Goal: Obtain resource: Obtain resource

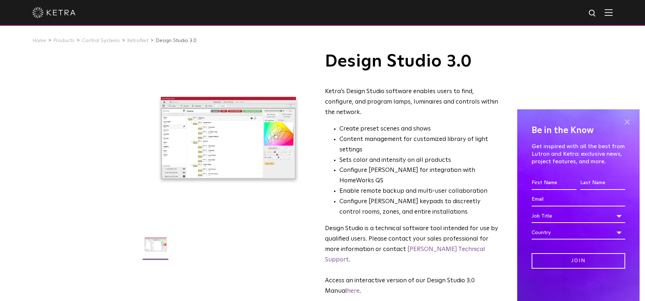
click at [629, 124] on span at bounding box center [627, 122] width 11 height 11
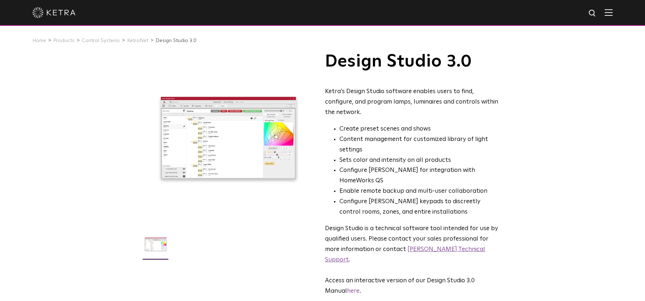
click at [416, 247] on link "Ketra Technical Support" at bounding box center [405, 255] width 160 height 17
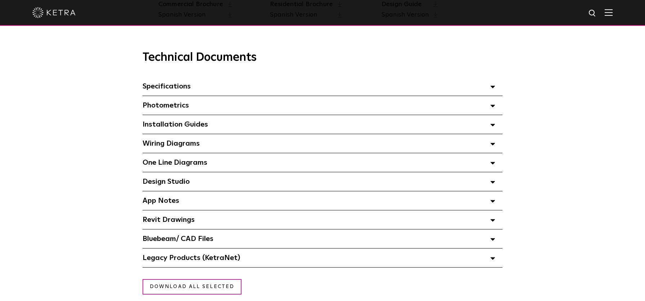
scroll to position [487, 0]
click at [319, 183] on div "Design Studio Select checkboxes to use the bulk download option below" at bounding box center [323, 181] width 360 height 19
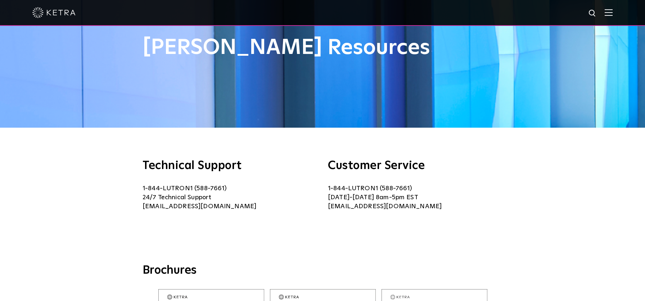
scroll to position [0, 0]
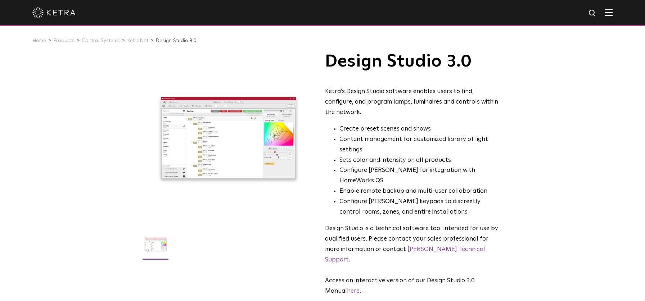
click at [206, 144] on div at bounding box center [229, 139] width 172 height 172
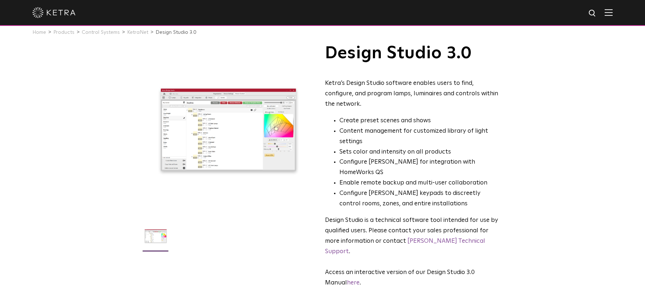
scroll to position [9, 0]
click at [419, 238] on link "[PERSON_NAME] Technical Support" at bounding box center [405, 246] width 160 height 17
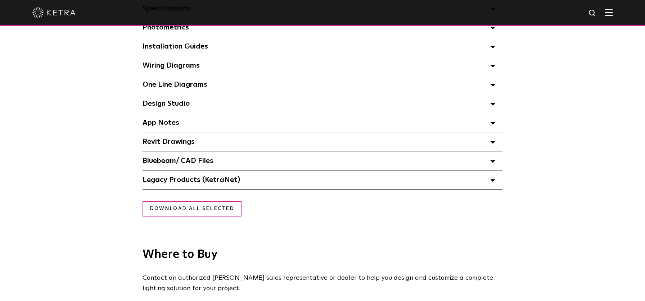
scroll to position [565, 0]
click at [209, 180] on span "Legacy Products (KetraNet) Select checkboxes to use the bulk download option be…" at bounding box center [192, 179] width 98 height 7
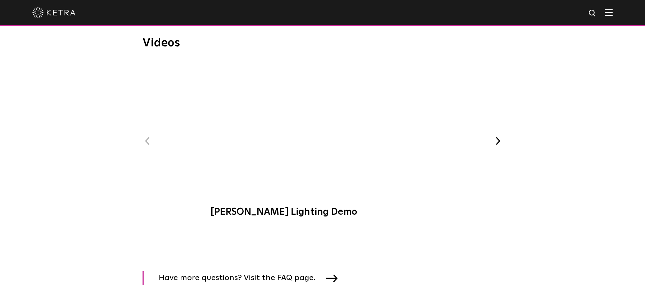
scroll to position [913, 0]
click at [323, 128] on span "Ketra Lighting Demo" at bounding box center [322, 144] width 242 height 164
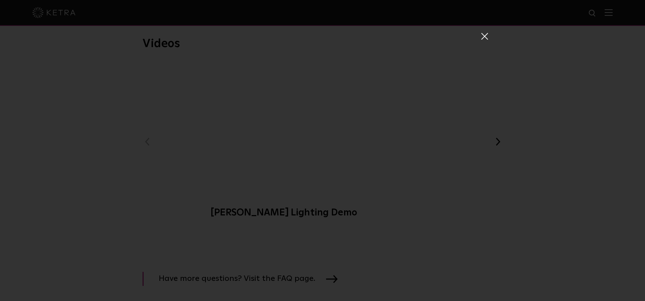
click at [484, 36] on span at bounding box center [484, 35] width 8 height 7
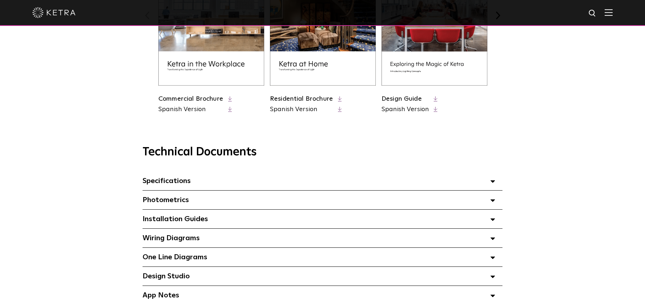
scroll to position [0, 0]
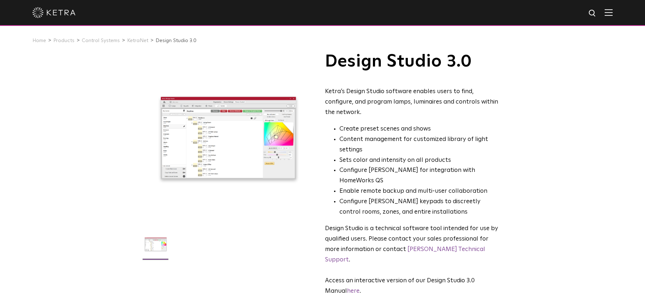
click at [227, 148] on div at bounding box center [229, 139] width 172 height 172
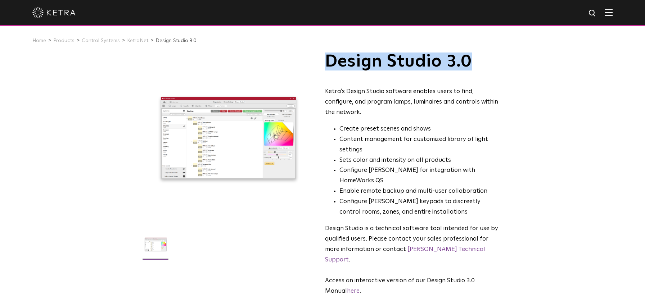
drag, startPoint x: 474, startPoint y: 61, endPoint x: 331, endPoint y: 58, distance: 143.3
click at [331, 58] on h1 "Design Studio 3.0" at bounding box center [412, 62] width 175 height 18
copy h1 "Design Studio 3.0"
click at [131, 42] on link "KetraNet" at bounding box center [137, 40] width 21 height 5
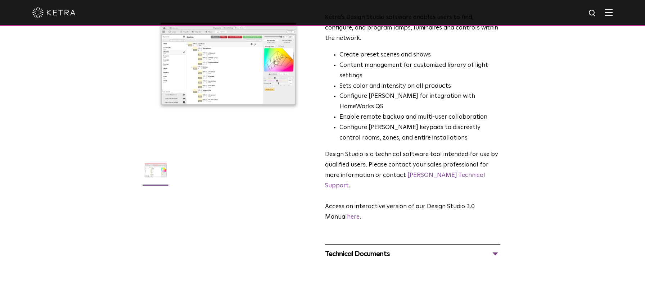
scroll to position [41, 0]
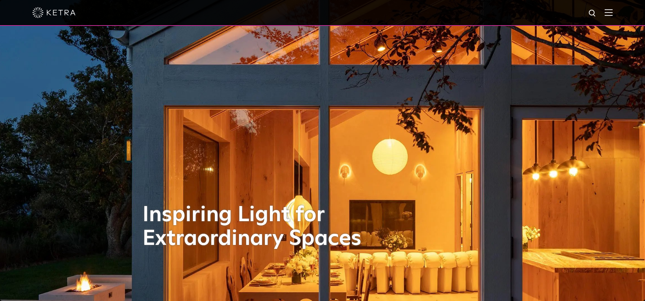
click at [606, 13] on img at bounding box center [609, 12] width 8 height 7
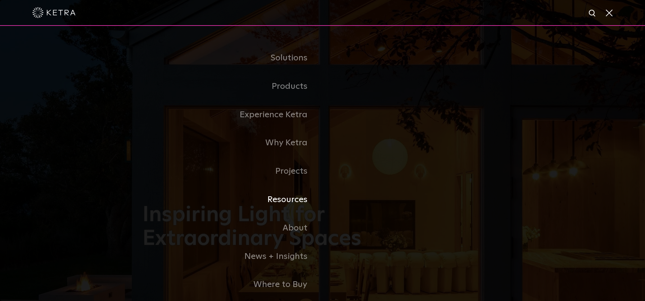
click at [296, 198] on link "Resources" at bounding box center [233, 200] width 180 height 28
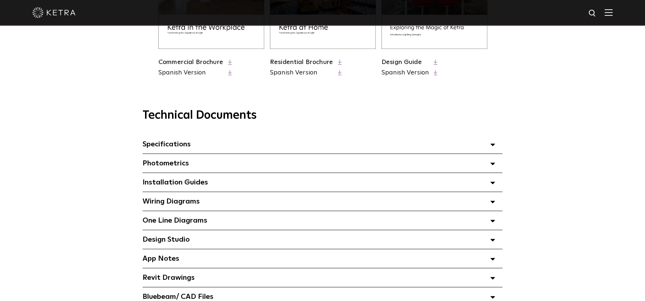
scroll to position [446, 0]
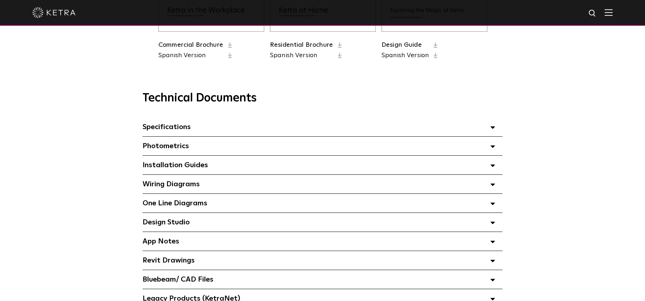
click at [255, 223] on div "Design Studio Select checkboxes to use the bulk download option below" at bounding box center [323, 222] width 360 height 19
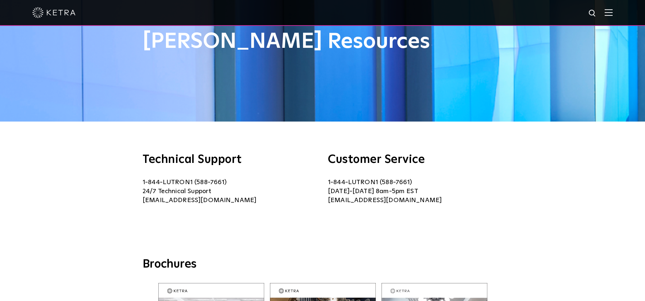
scroll to position [0, 0]
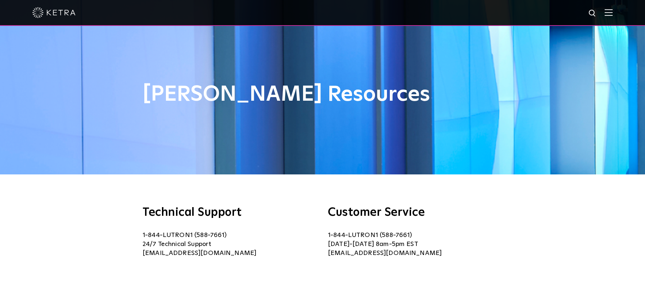
click at [606, 14] on img at bounding box center [609, 12] width 8 height 7
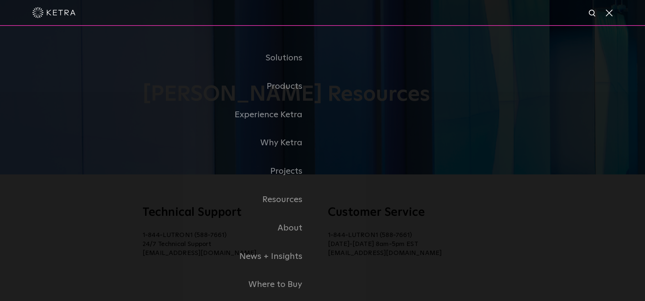
click at [611, 14] on span at bounding box center [609, 12] width 8 height 7
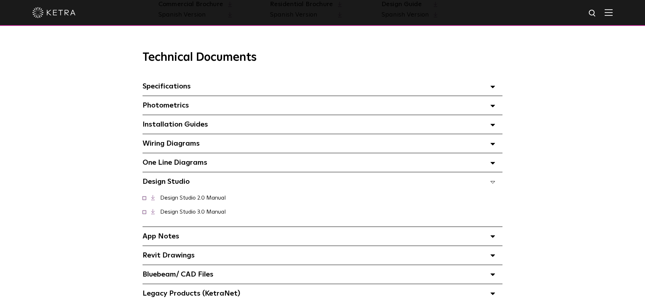
scroll to position [478, 0]
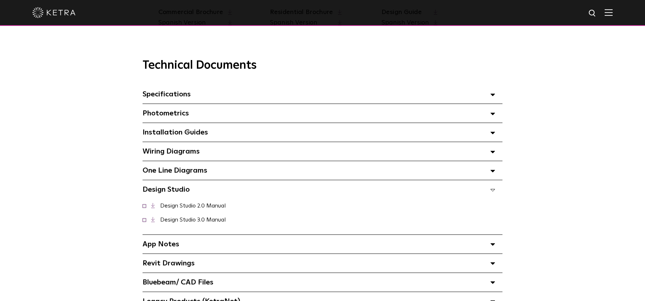
click at [207, 95] on div "Specifications Select checkboxes to use the bulk download option below" at bounding box center [323, 94] width 360 height 19
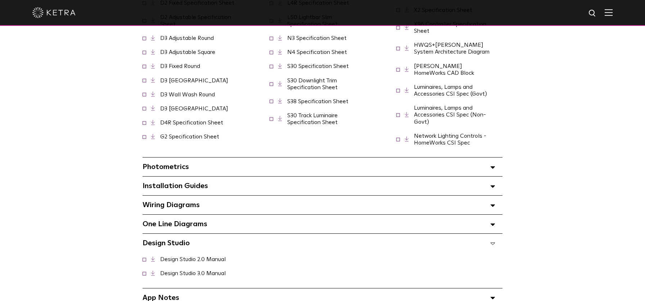
scroll to position [602, 0]
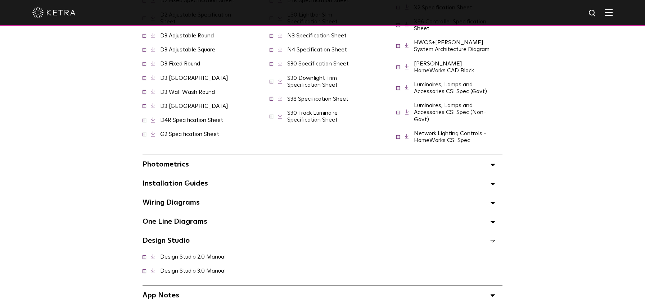
click at [494, 164] on icon at bounding box center [492, 165] width 5 height 3
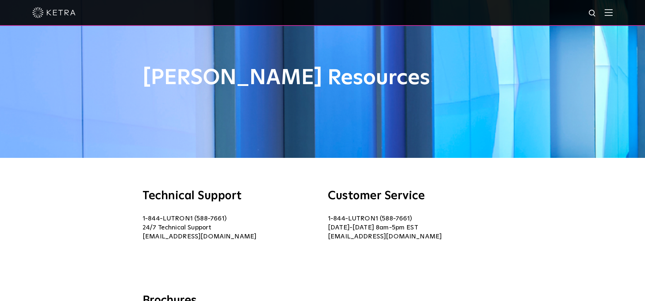
scroll to position [0, 0]
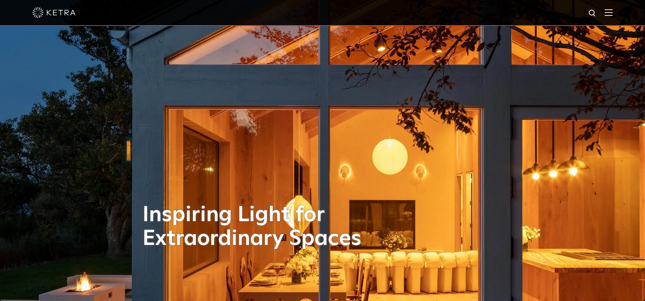
click at [609, 16] on span at bounding box center [609, 12] width 8 height 7
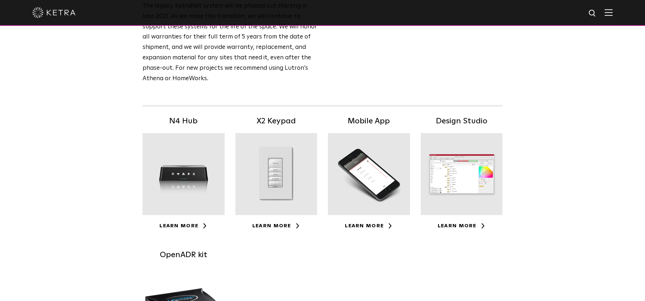
scroll to position [104, 0]
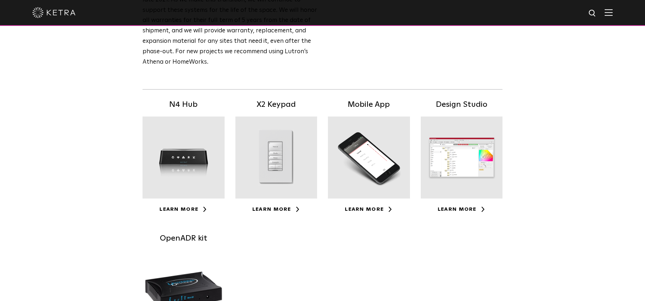
click at [175, 184] on div at bounding box center [184, 158] width 82 height 82
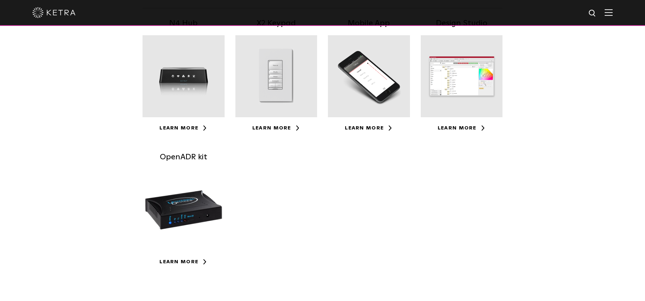
scroll to position [172, 0]
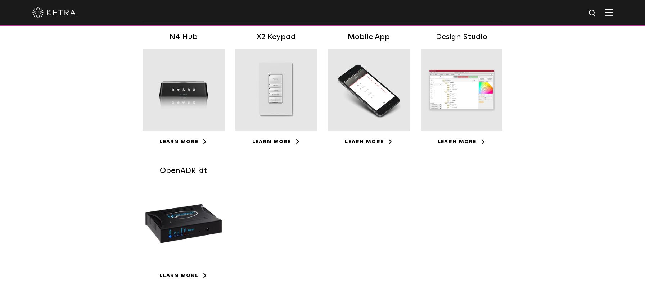
click at [465, 103] on div at bounding box center [462, 90] width 82 height 82
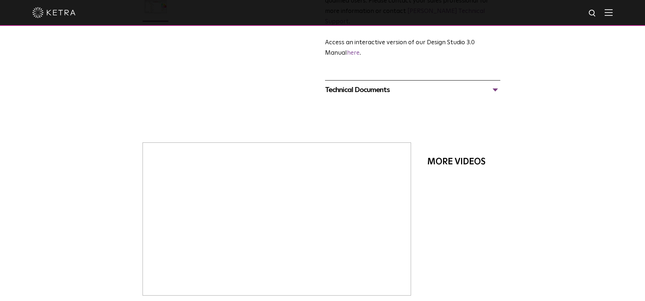
scroll to position [230, 0]
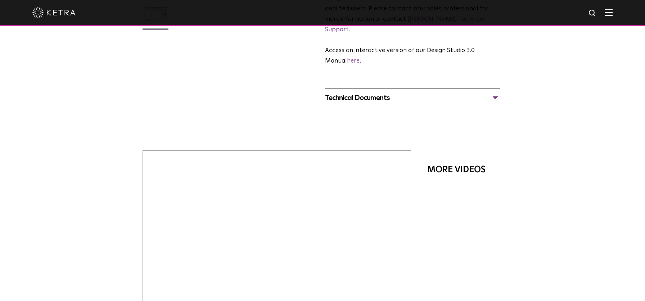
click at [397, 92] on div "Technical Documents" at bounding box center [412, 98] width 175 height 12
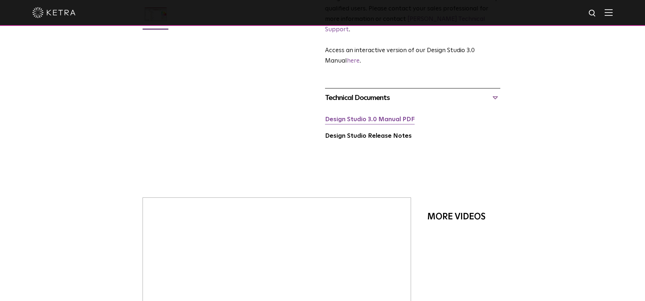
click at [371, 117] on link "Design Studio 3.0 Manual PDF" at bounding box center [370, 120] width 90 height 6
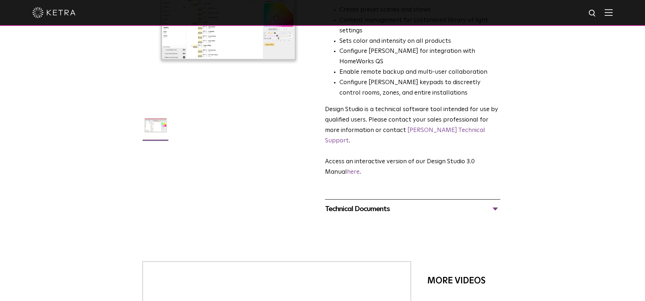
scroll to position [120, 0]
click at [357, 168] on link "here" at bounding box center [353, 171] width 13 height 6
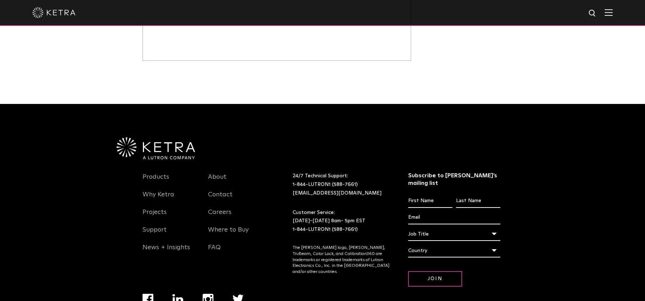
scroll to position [486, 0]
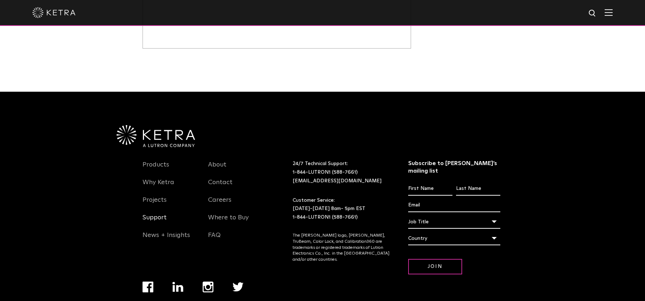
click at [155, 214] on link "Support" at bounding box center [155, 222] width 24 height 17
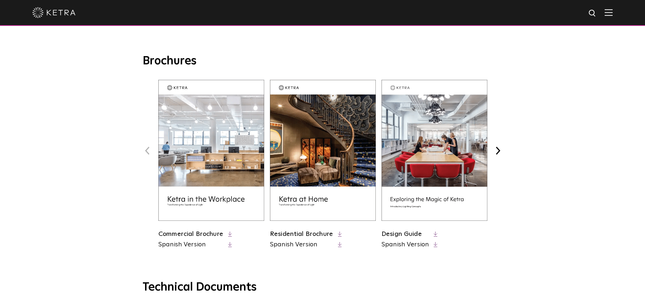
scroll to position [258, 0]
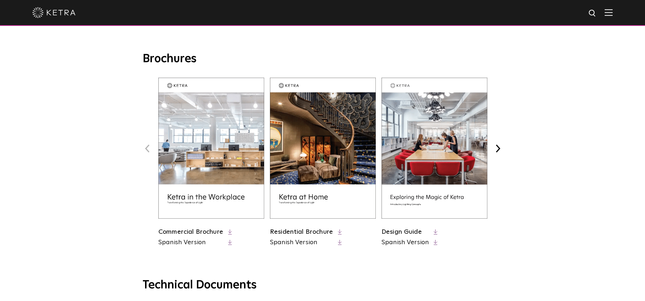
click at [398, 230] on link "Design Guide" at bounding box center [402, 232] width 40 height 6
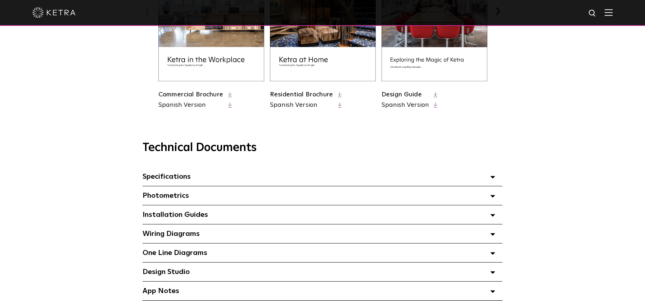
scroll to position [397, 0]
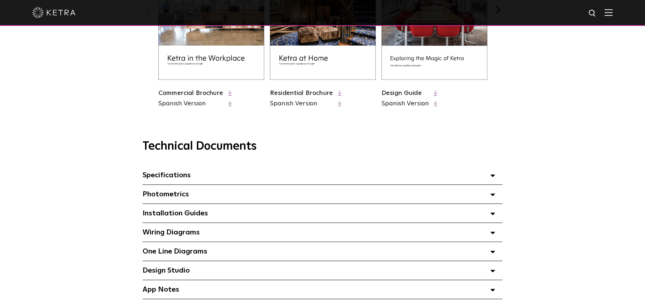
click at [193, 211] on span "Installation Guides Select checkboxes to use the bulk download option below" at bounding box center [176, 213] width 66 height 7
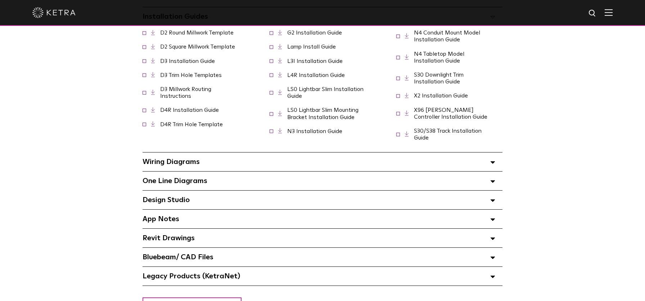
scroll to position [599, 0]
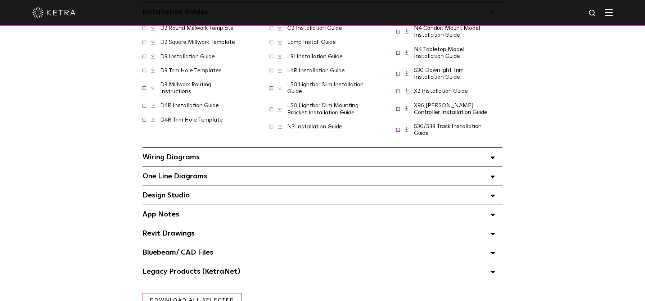
click at [194, 196] on div "Design Studio Select checkboxes to use the bulk download option below" at bounding box center [323, 195] width 360 height 19
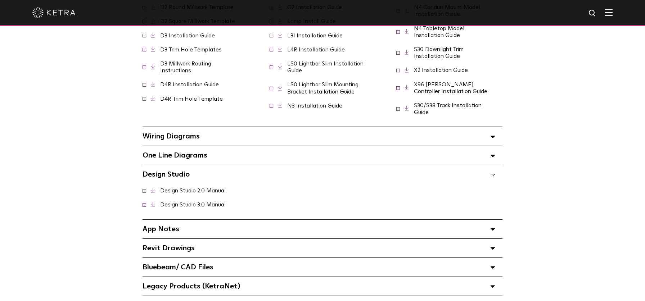
scroll to position [620, 0]
click at [186, 203] on link "Design Studio 3.0 Manual" at bounding box center [193, 204] width 66 height 6
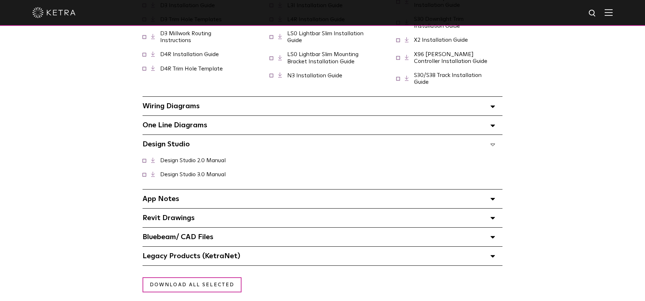
scroll to position [659, 0]
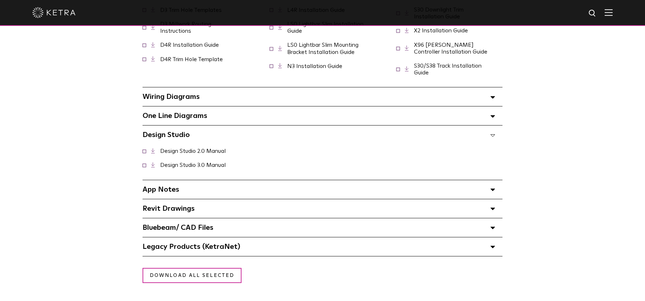
click at [175, 192] on span "App Notes Select checkboxes to use the bulk download option below" at bounding box center [161, 189] width 37 height 7
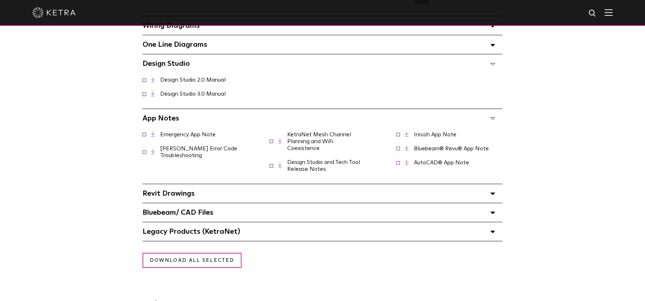
scroll to position [740, 0]
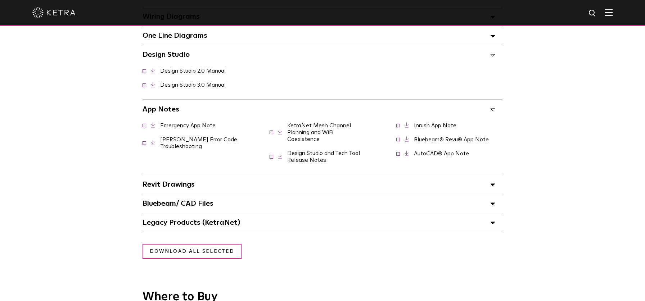
click at [300, 222] on div "Legacy Products (KetraNet) Select checkboxes to use the bulk download option be…" at bounding box center [323, 222] width 360 height 19
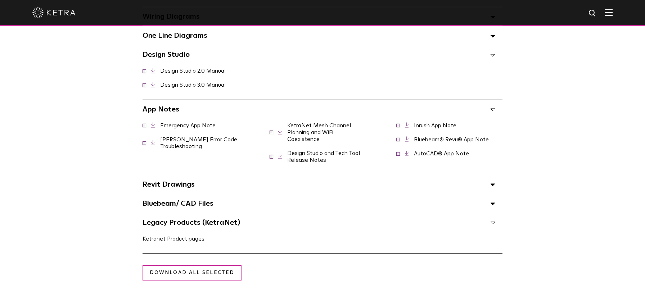
click at [300, 222] on div "Legacy Products (KetraNet) Select checkboxes to use the bulk download option be…" at bounding box center [323, 222] width 360 height 19
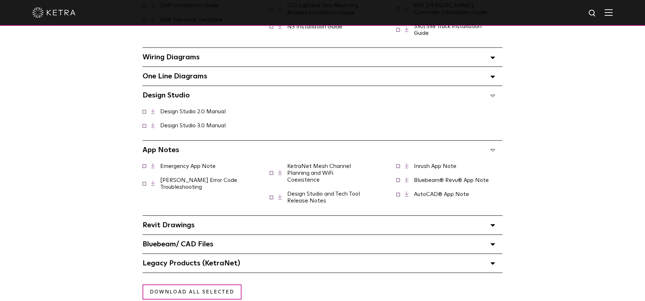
scroll to position [727, 0]
